Goal: Task Accomplishment & Management: Manage account settings

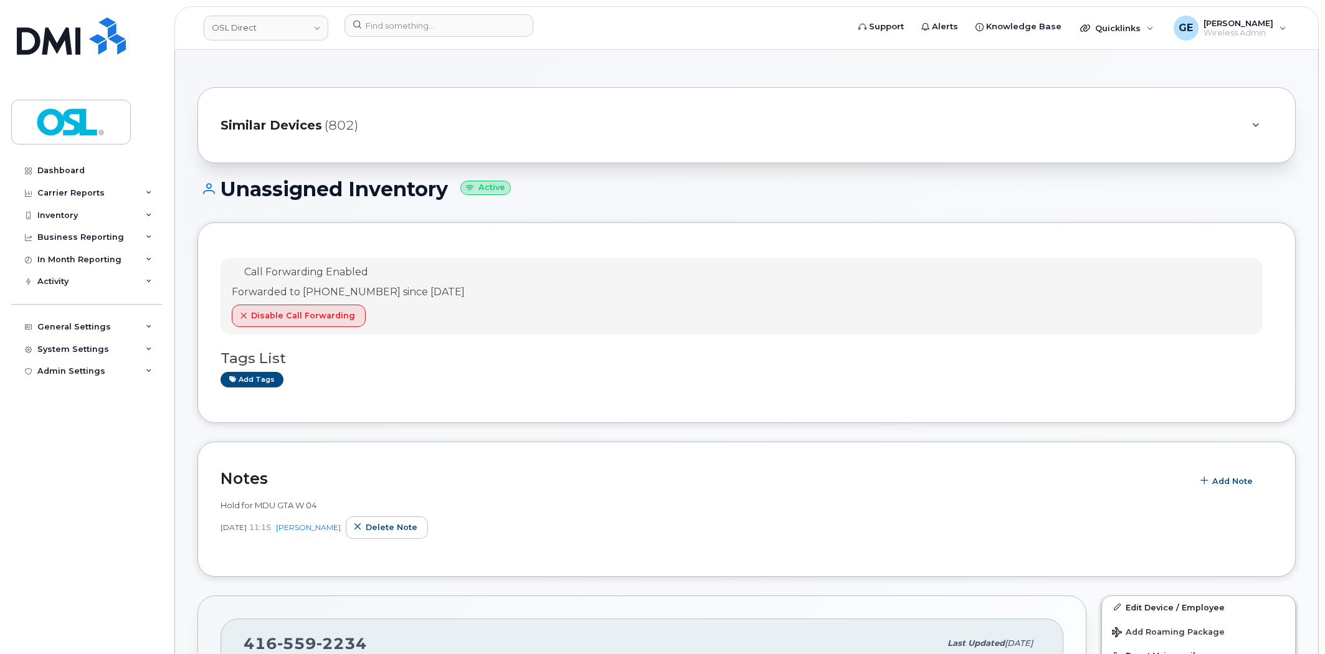
scroll to position [1272, 0]
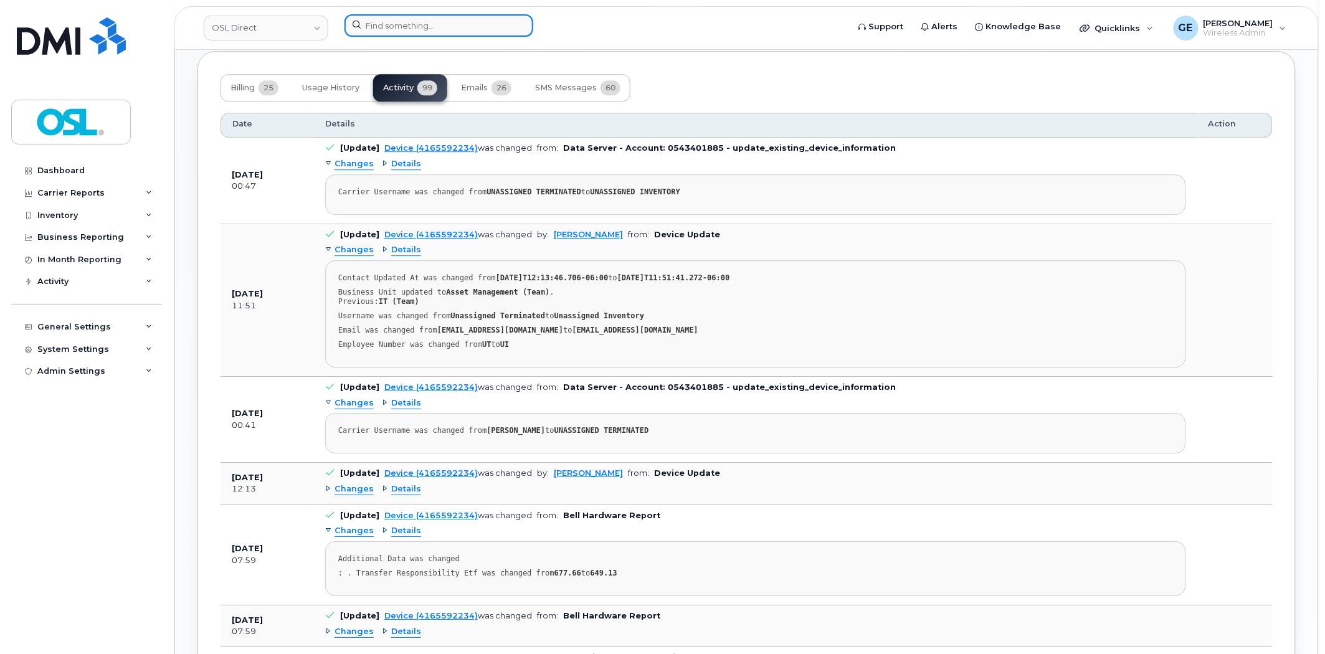
click at [432, 29] on input at bounding box center [439, 25] width 189 height 22
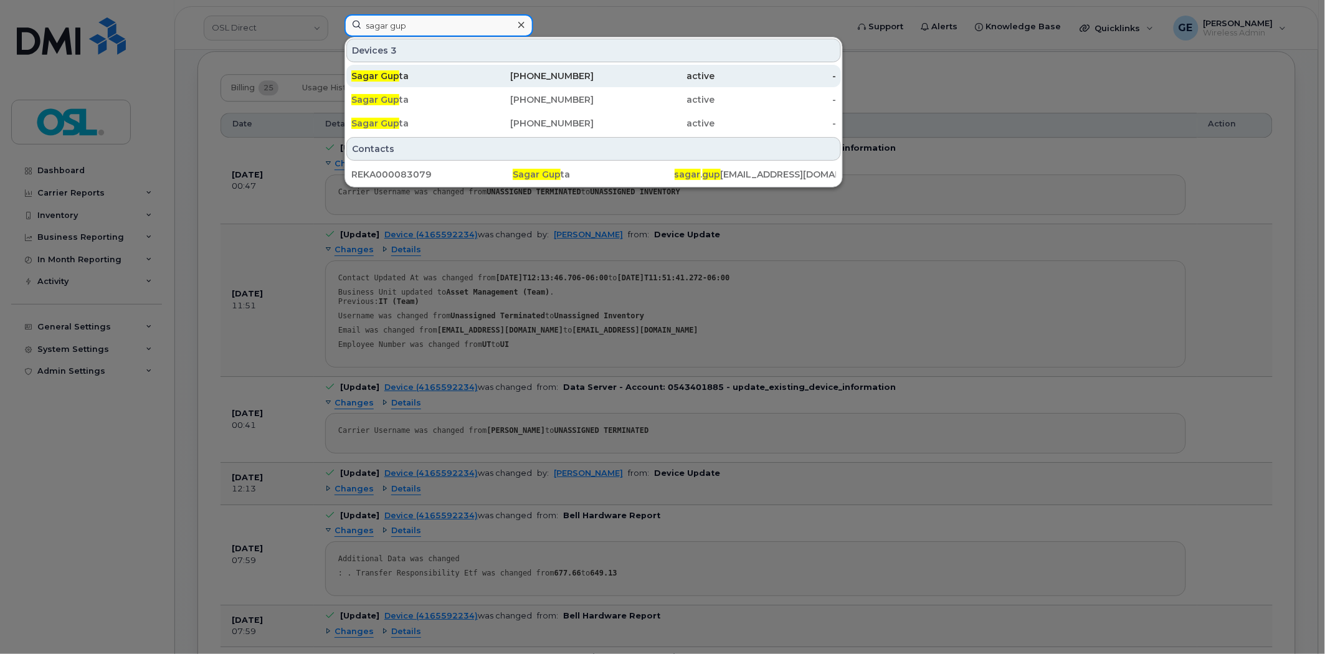
type input "sagar gup"
drag, startPoint x: 440, startPoint y: 74, endPoint x: 463, endPoint y: 77, distance: 23.4
click at [440, 74] on div "Sagar Gup ta" at bounding box center [411, 76] width 121 height 12
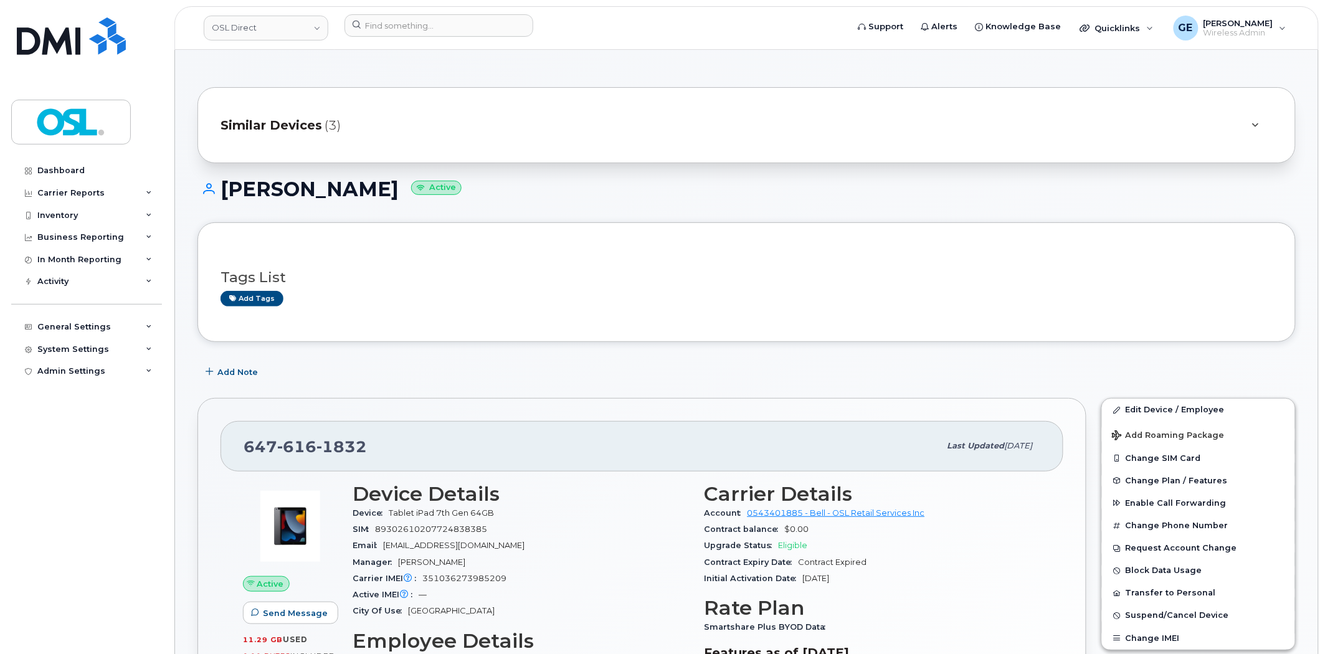
click at [513, 112] on div "Similar Devices (3)" at bounding box center [729, 125] width 1017 height 30
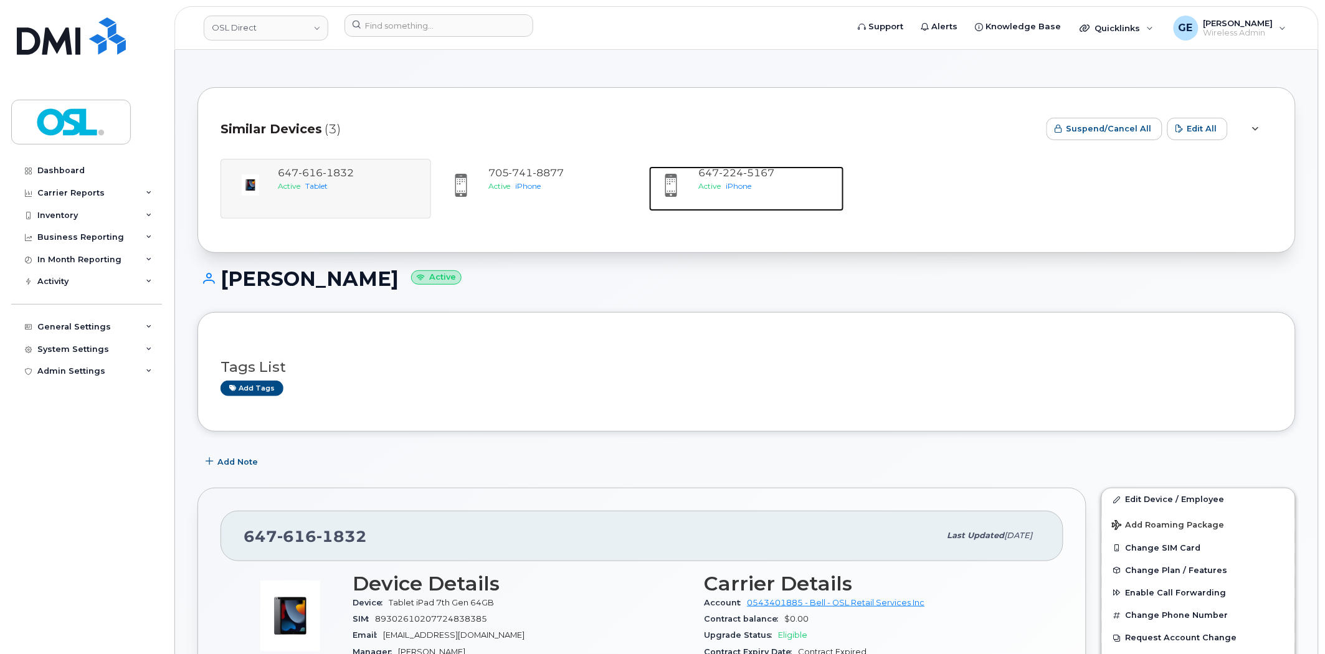
click at [709, 174] on span "647 224 5167" at bounding box center [737, 173] width 76 height 12
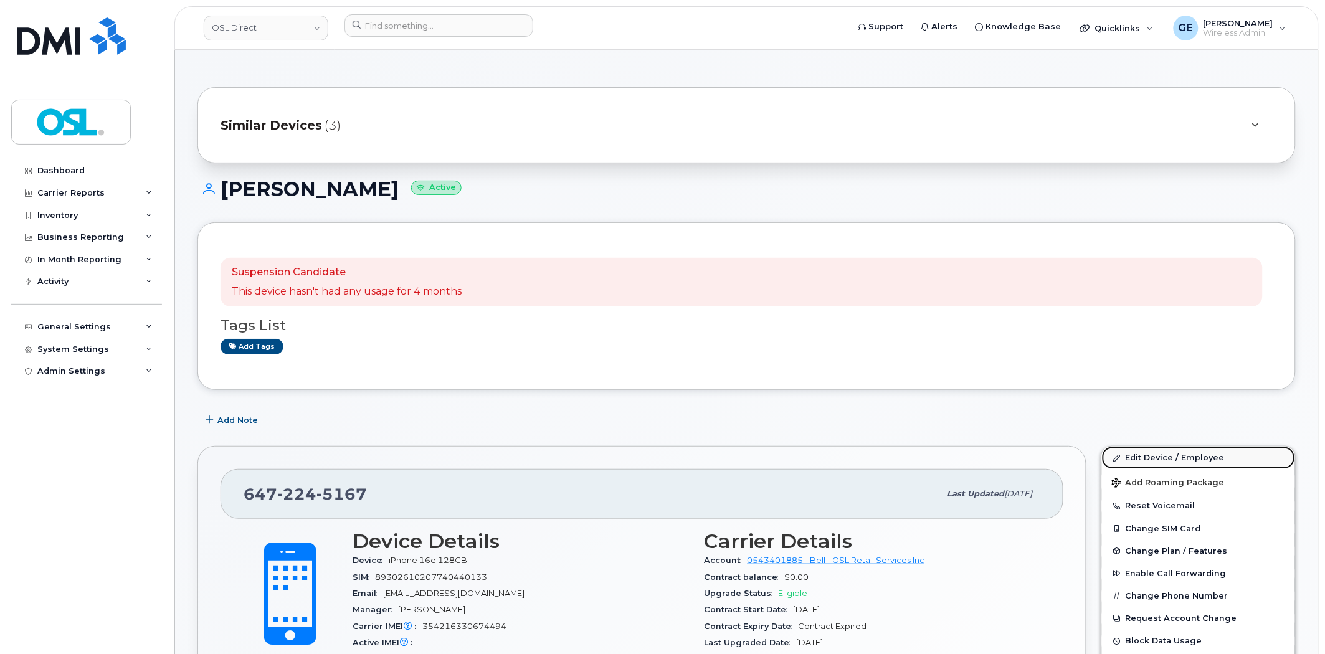
click at [1162, 455] on link "Edit Device / Employee" at bounding box center [1198, 458] width 193 height 22
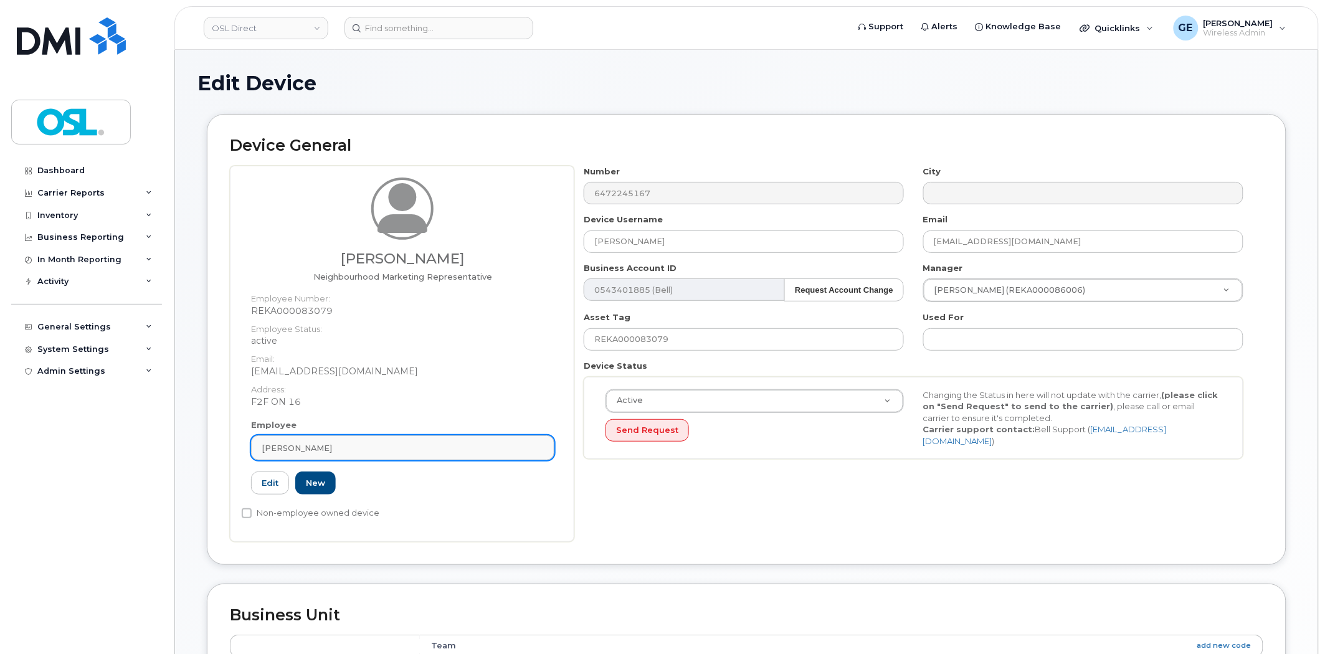
click at [368, 446] on div "Sagar Gupta" at bounding box center [403, 448] width 282 height 12
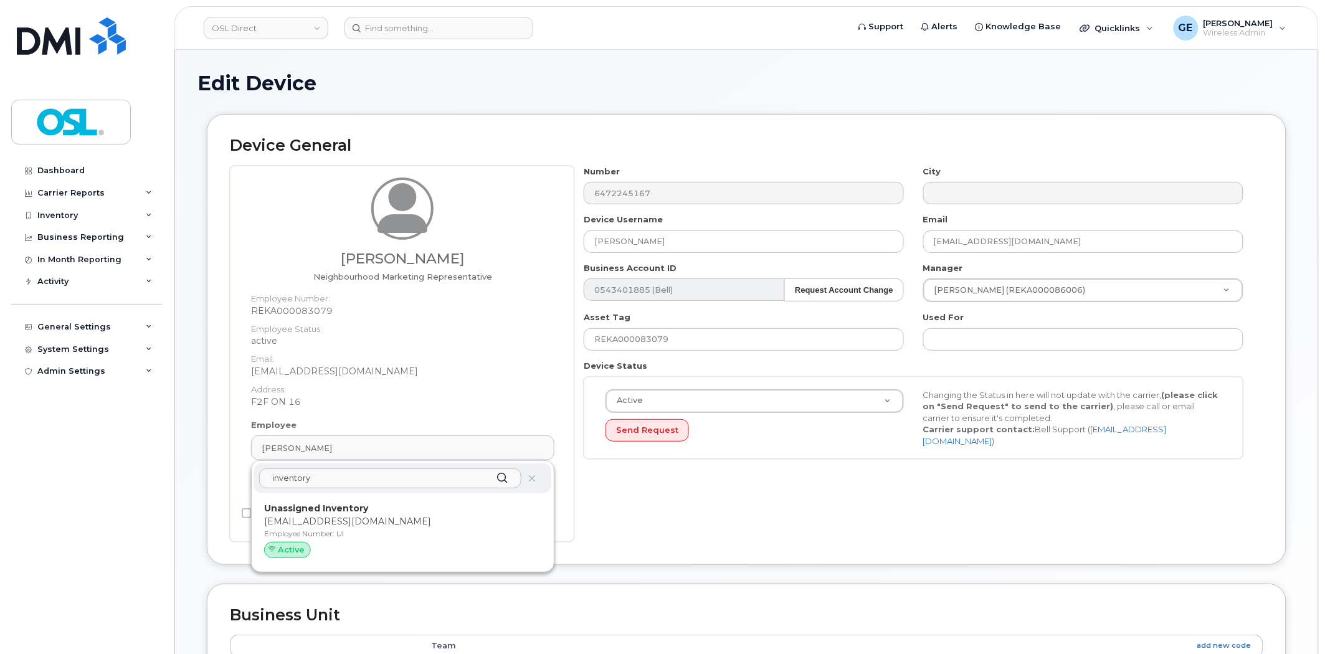
type input "inventory"
click at [359, 496] on div "inventory Unassigned Inventory support@osldirect.com Employee Number: UI Active" at bounding box center [403, 516] width 302 height 110
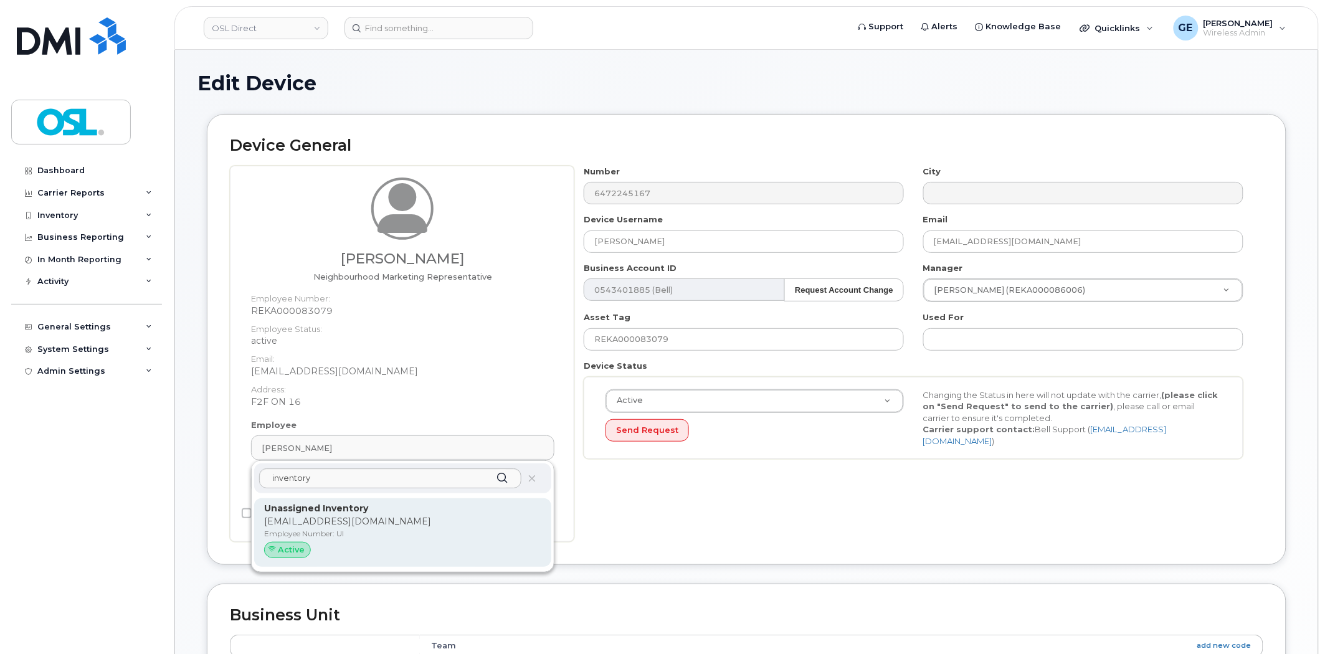
click at [360, 500] on div "Unassigned Inventory support@osldirect.com Employee Number: UI Active" at bounding box center [402, 532] width 297 height 69
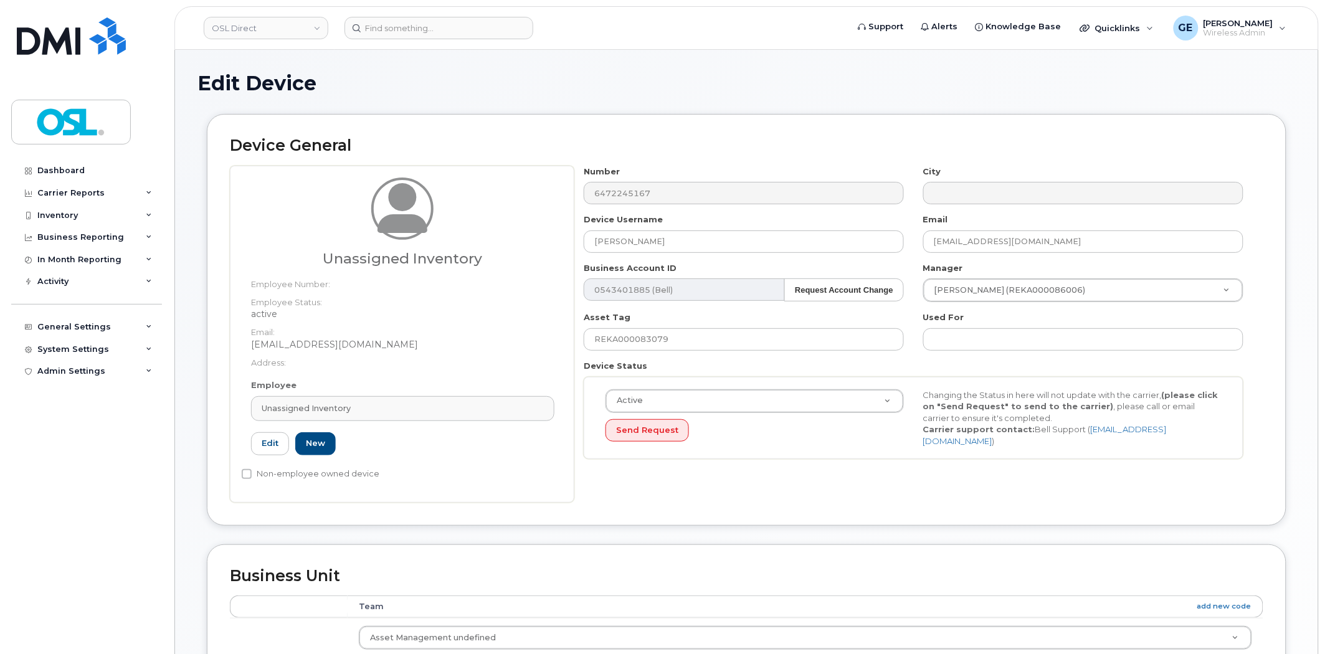
type input "UI"
type input "Unassigned Inventory"
type input "[EMAIL_ADDRESS][DOMAIN_NAME]"
type input "4724252"
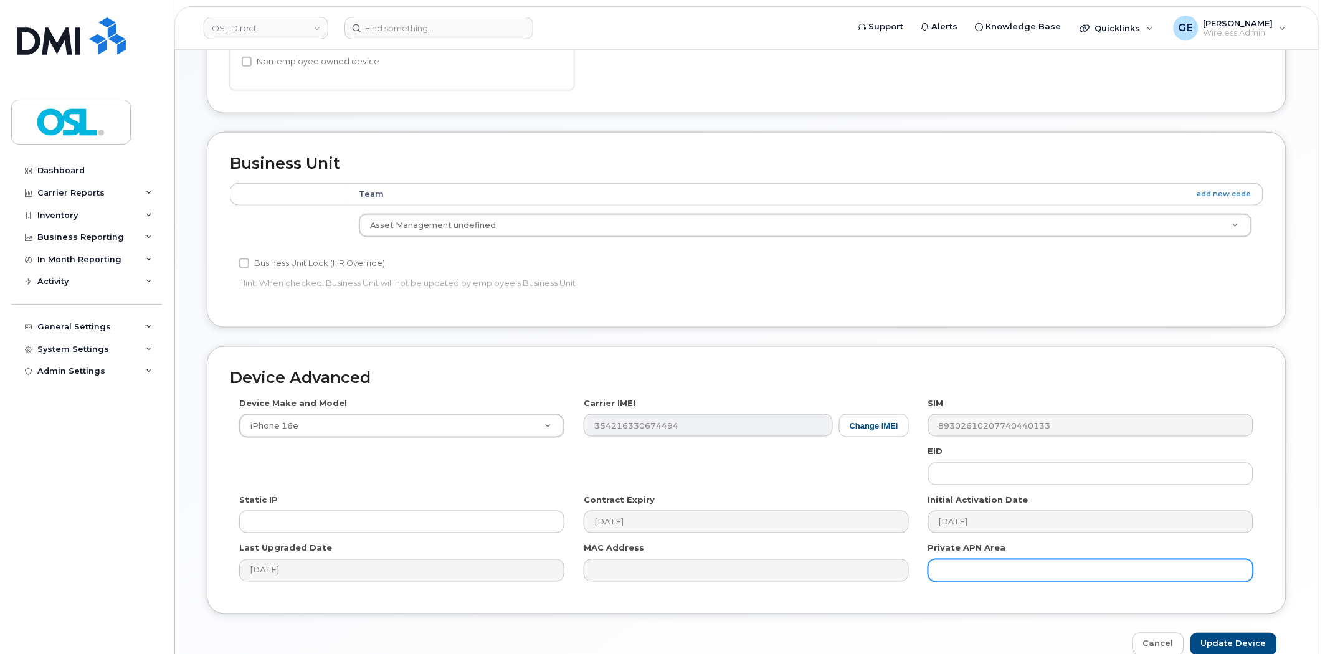
scroll to position [477, 0]
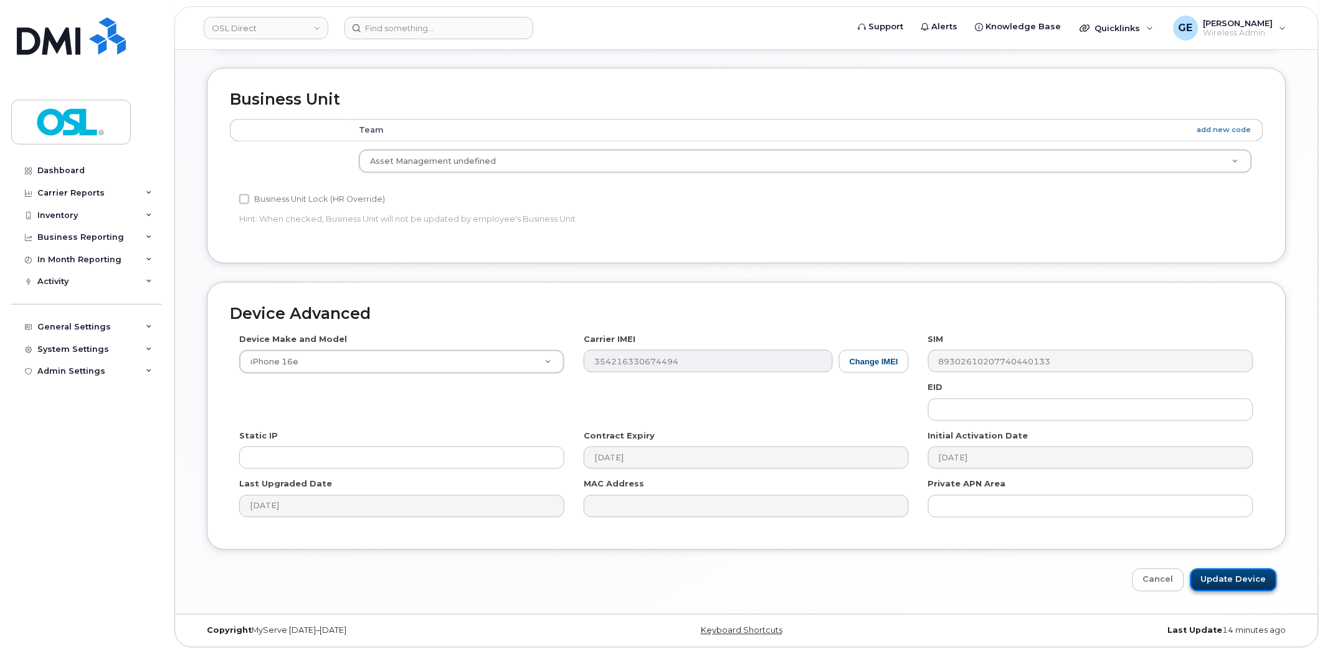
click at [1262, 587] on input "Update Device" at bounding box center [1234, 580] width 87 height 23
type input "Saving..."
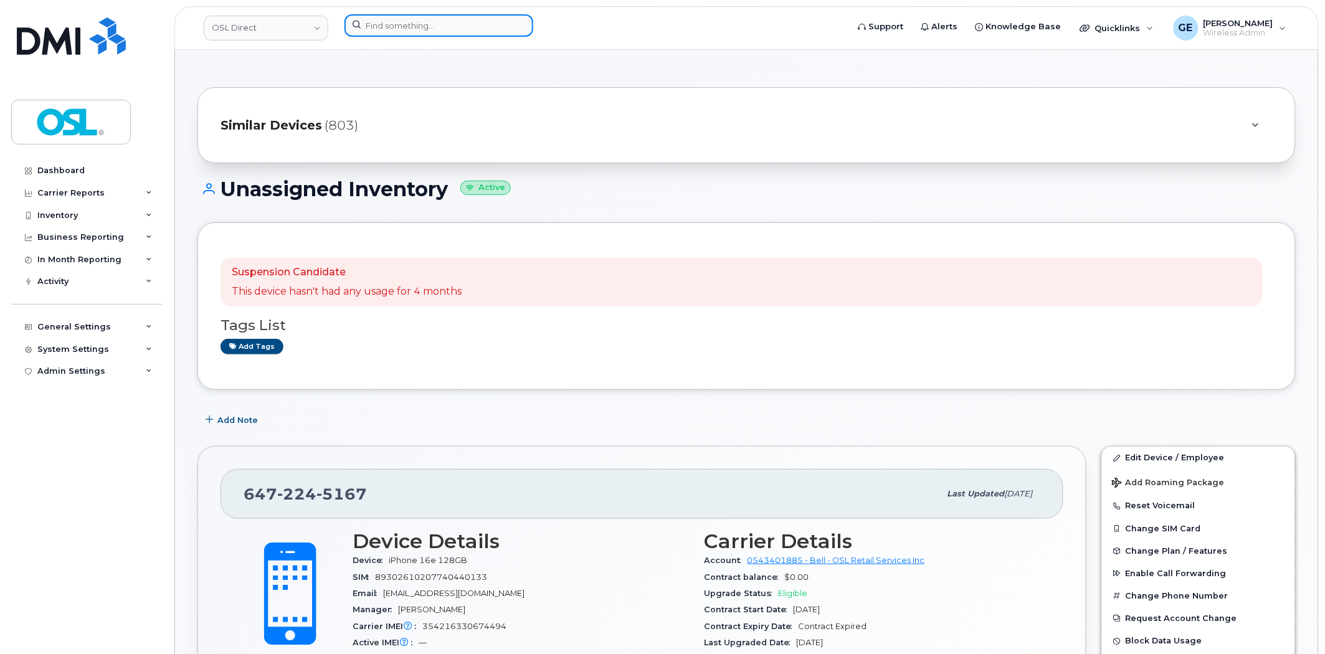
click at [467, 27] on input at bounding box center [439, 25] width 189 height 22
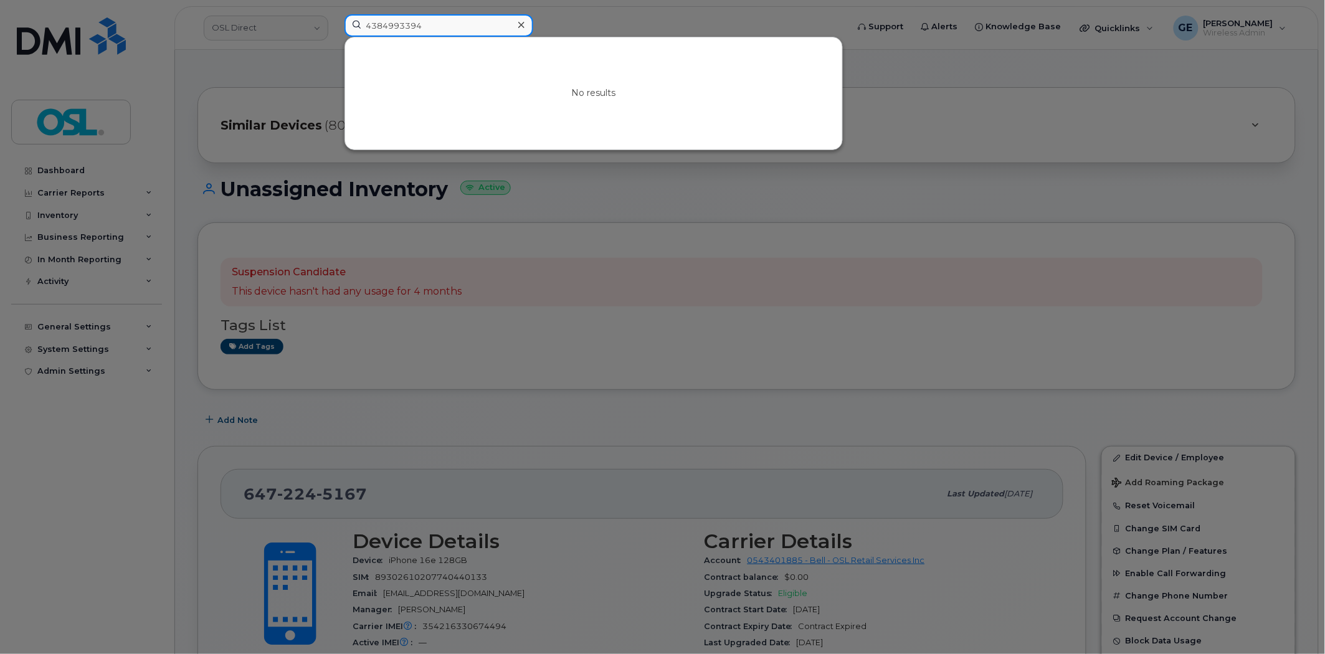
type input "4384993394"
